Goal: Find specific page/section: Find specific page/section

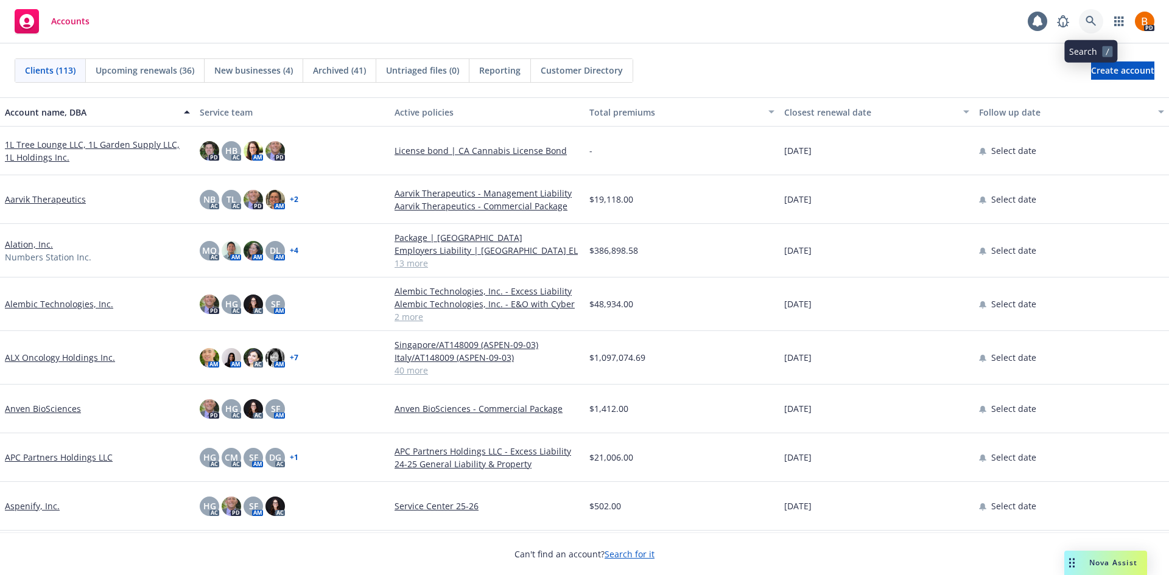
click at [1085, 19] on link at bounding box center [1091, 21] width 24 height 24
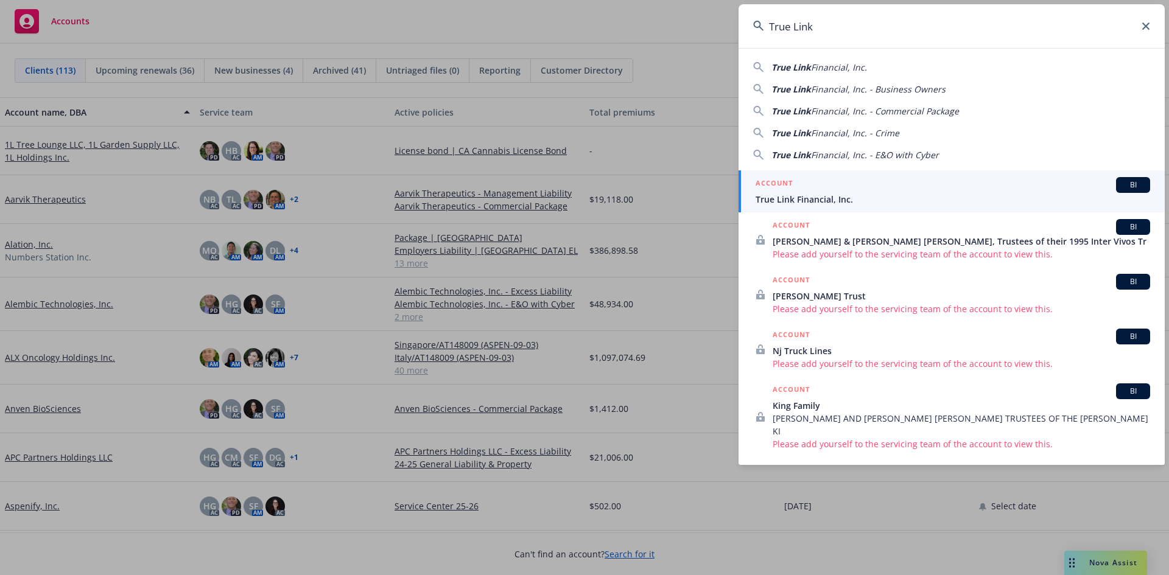
type input "True Link"
click at [877, 194] on span "True Link Financial, Inc." at bounding box center [953, 199] width 395 height 13
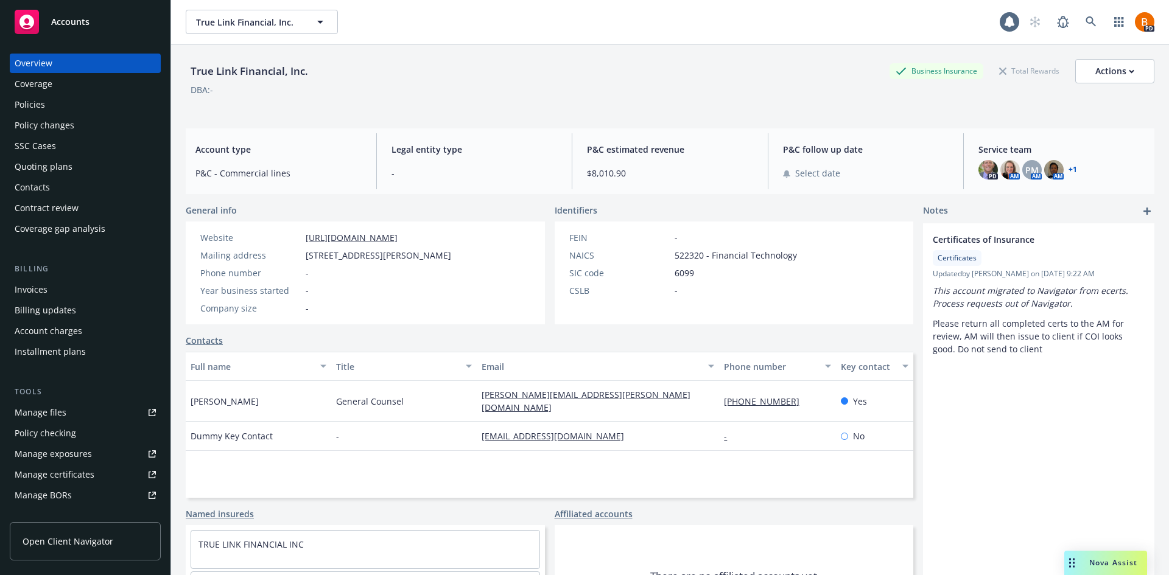
click at [23, 102] on div "Policies" at bounding box center [30, 104] width 30 height 19
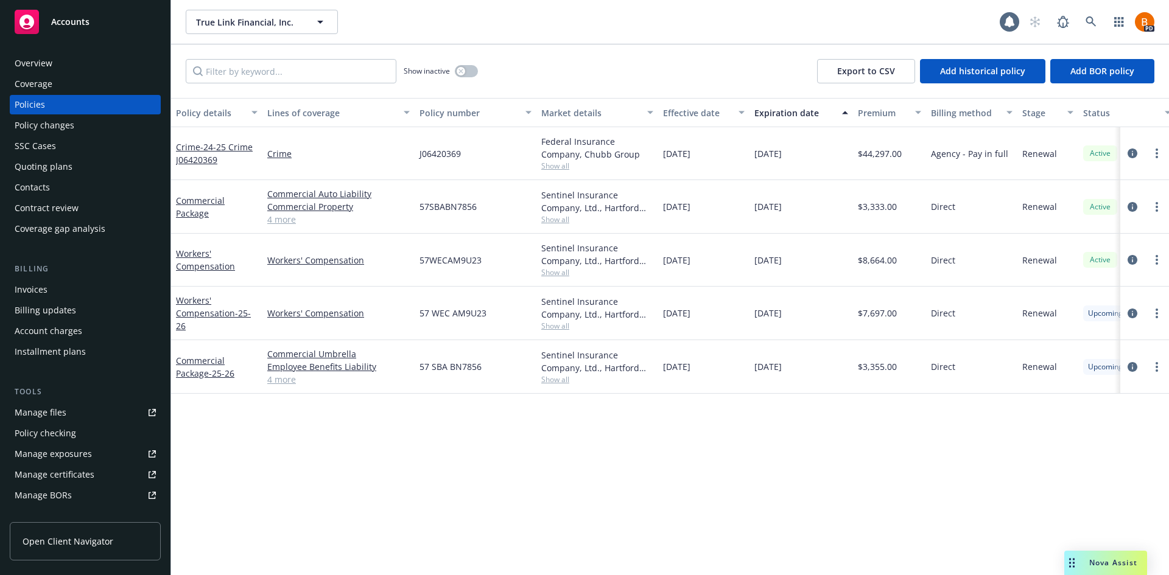
click at [85, 29] on div "Accounts" at bounding box center [85, 22] width 141 height 24
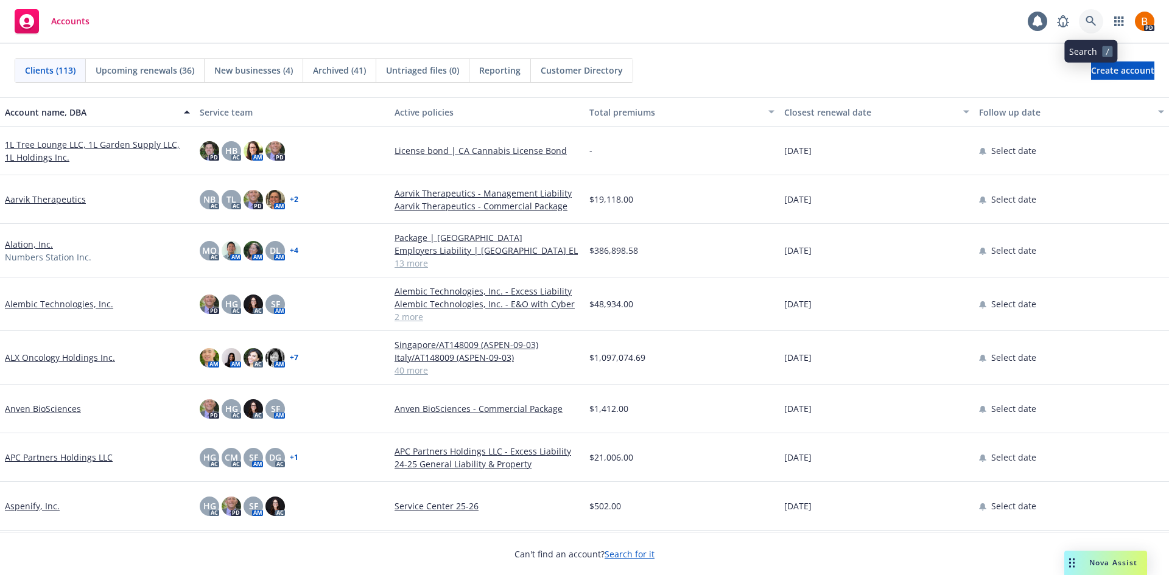
click at [1085, 19] on link at bounding box center [1091, 21] width 24 height 24
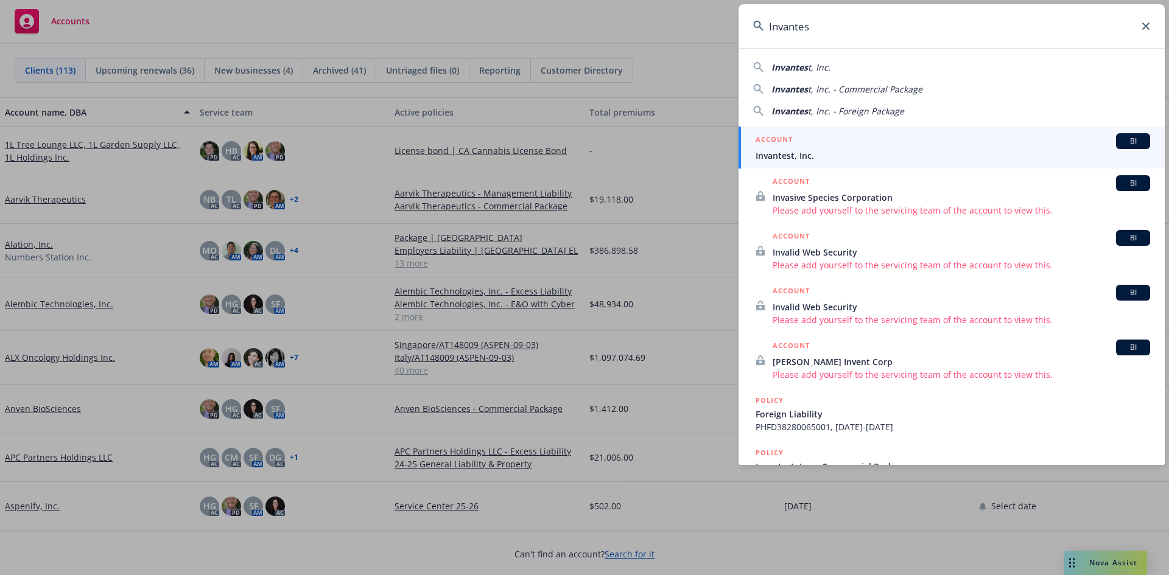
type input "Invantest"
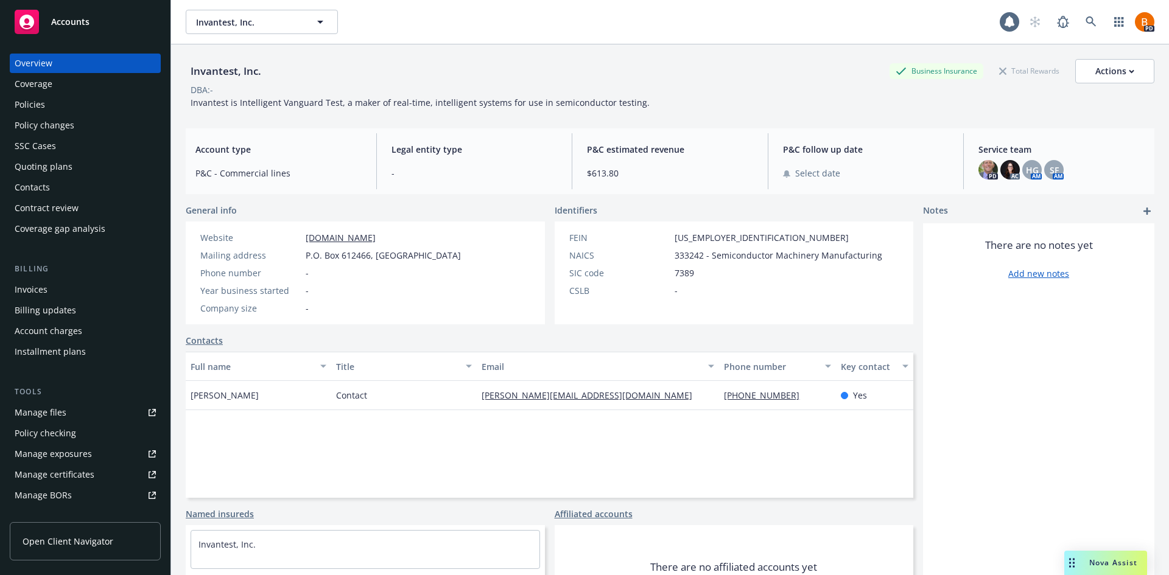
click at [27, 100] on div "Policies" at bounding box center [30, 104] width 30 height 19
